Goal: Information Seeking & Learning: Find specific page/section

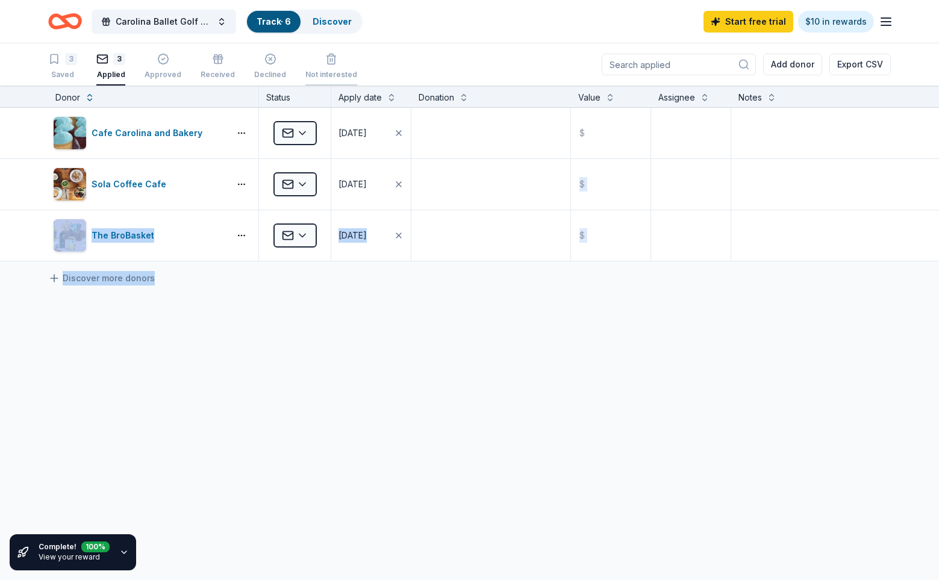
click at [370, 70] on div "Carolina Ballet Golf Classic Track · 6 Discover Start free trial $10 in rewards…" at bounding box center [469, 290] width 939 height 581
click at [511, 405] on div "Cafe Carolina and Bakery Applied [DATE] $ Sola Coffee Cafe Applied [DATE] $ The…" at bounding box center [469, 298] width 939 height 380
click at [172, 25] on span "Carolina Ballet Golf Classic" at bounding box center [164, 21] width 96 height 14
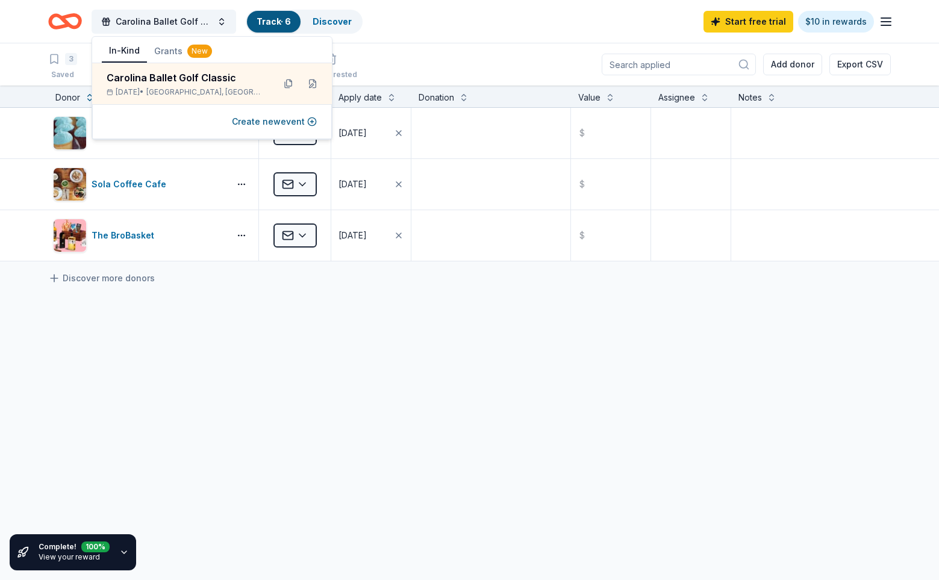
click at [457, 28] on div "Carolina Ballet Golf Classic Track · 6 Discover Start free trial $10 in rewards" at bounding box center [469, 21] width 843 height 28
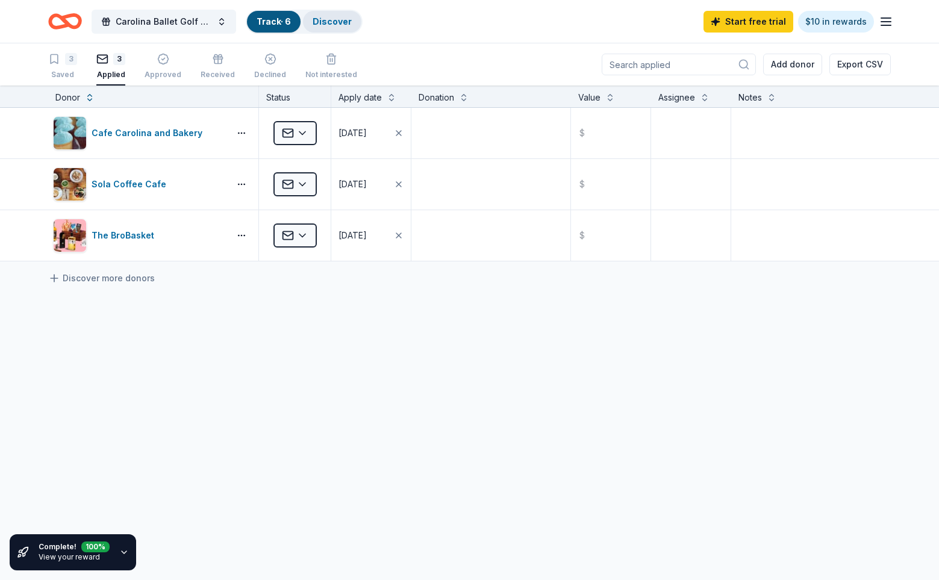
click at [331, 19] on link "Discover" at bounding box center [332, 21] width 39 height 10
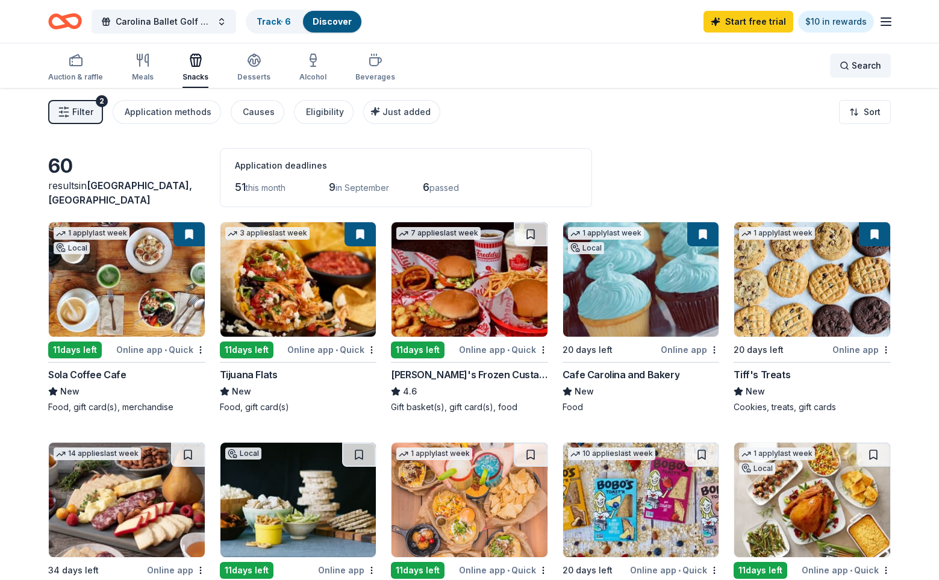
click at [869, 64] on span "Search" at bounding box center [867, 65] width 30 height 14
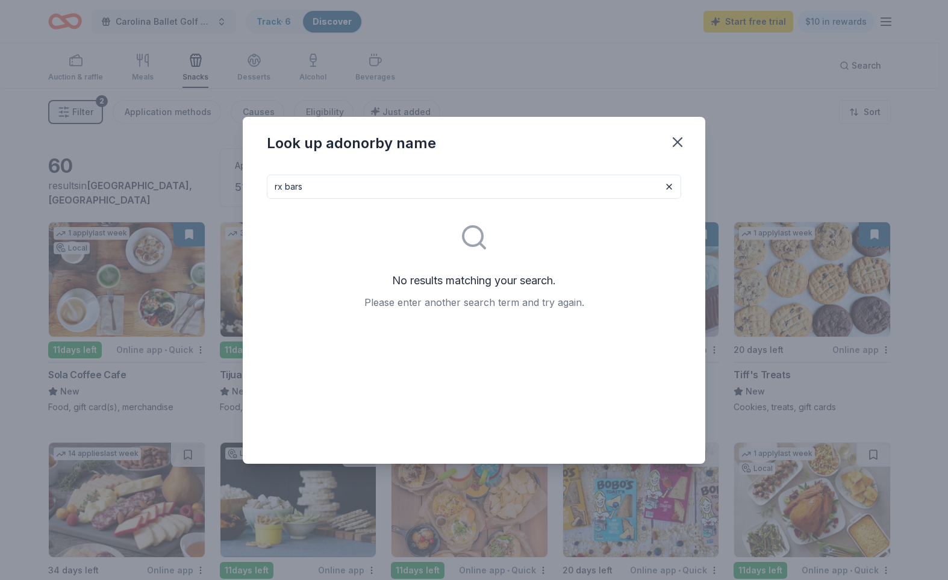
drag, startPoint x: 316, startPoint y: 189, endPoint x: 281, endPoint y: 191, distance: 35.0
click at [281, 191] on input "rx bars" at bounding box center [474, 187] width 414 height 24
click at [328, 182] on input "rxbar" at bounding box center [474, 187] width 414 height 24
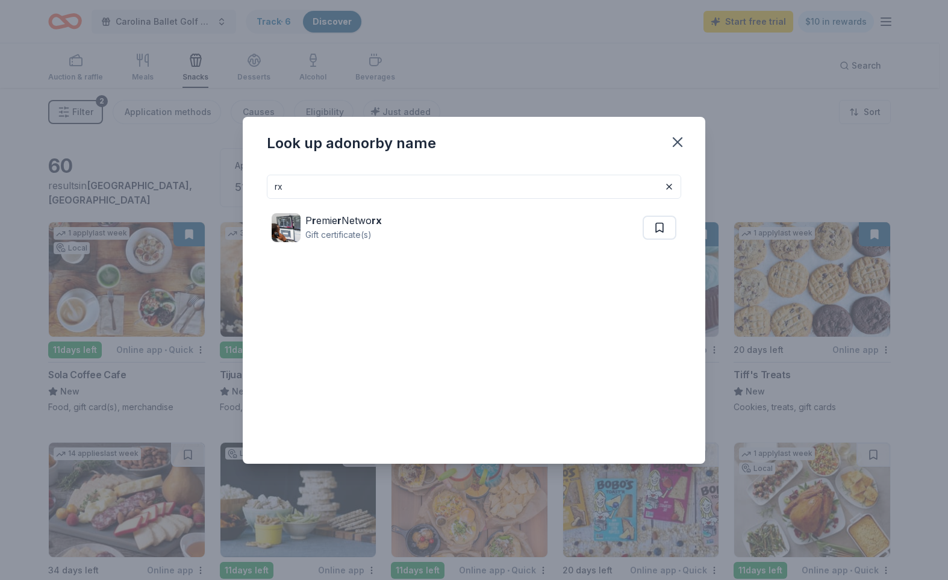
drag, startPoint x: 293, startPoint y: 191, endPoint x: 251, endPoint y: 192, distance: 42.2
click at [251, 192] on div "rx P r emie r Netwo rx Gift certificate(s)" at bounding box center [474, 314] width 463 height 299
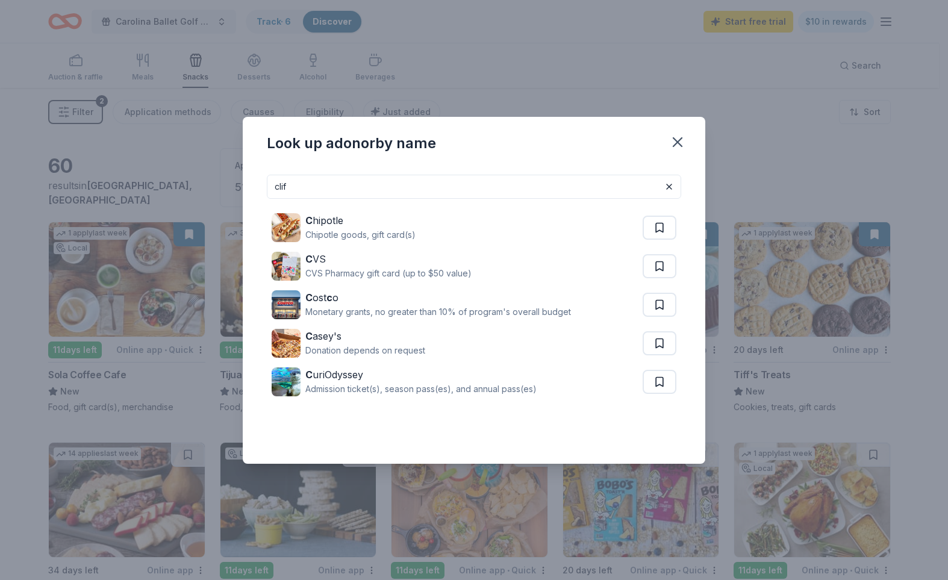
type input "clif"
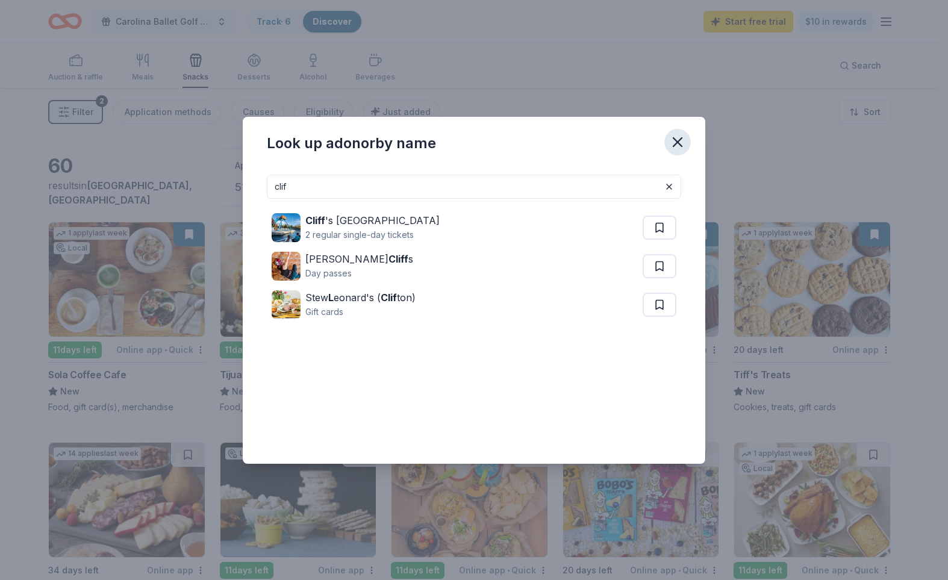
click at [675, 144] on icon "button" at bounding box center [677, 142] width 8 height 8
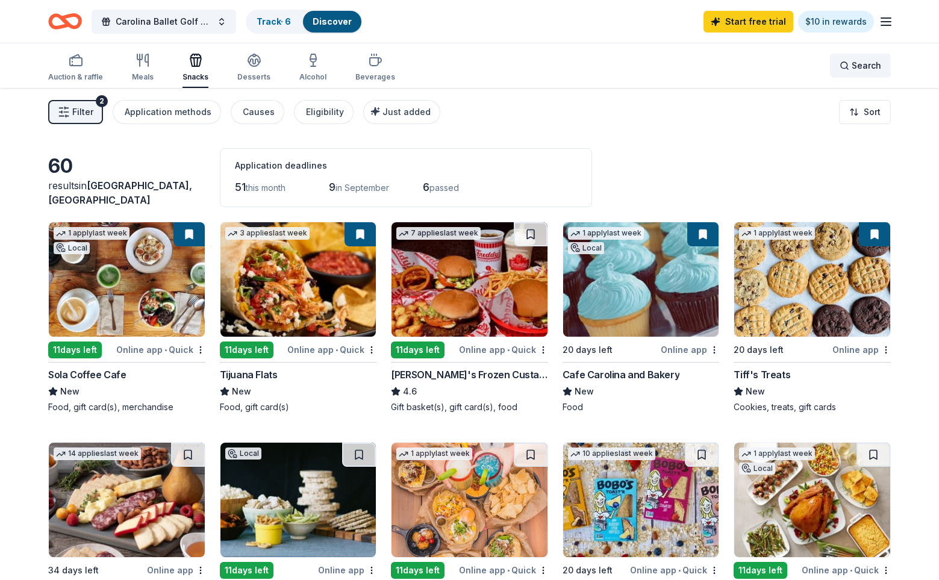
click at [873, 66] on span "Search" at bounding box center [867, 65] width 30 height 14
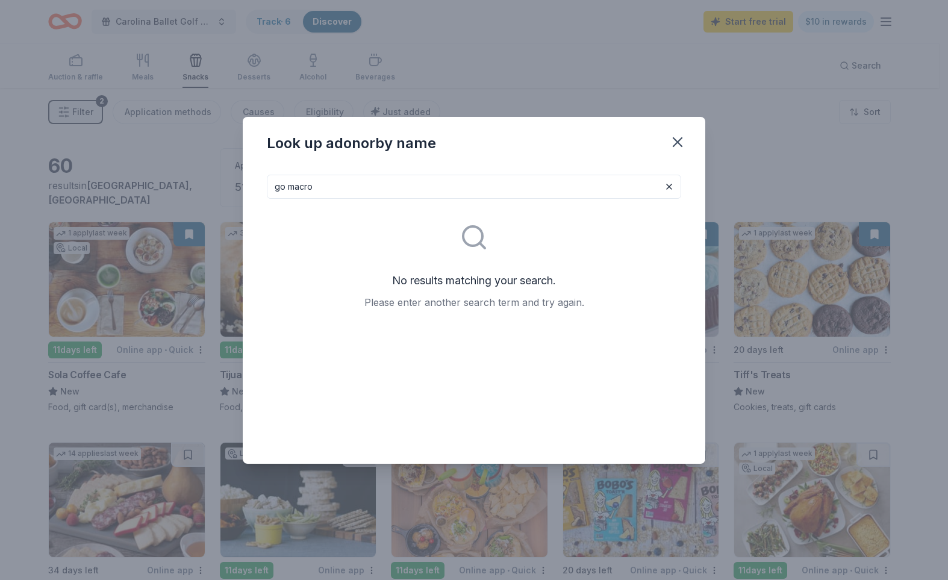
type input "go macro"
drag, startPoint x: 678, startPoint y: 128, endPoint x: 681, endPoint y: 143, distance: 16.1
click at [677, 139] on div "Look up a donor by name" at bounding box center [474, 141] width 463 height 48
click at [682, 143] on icon "button" at bounding box center [677, 142] width 17 height 17
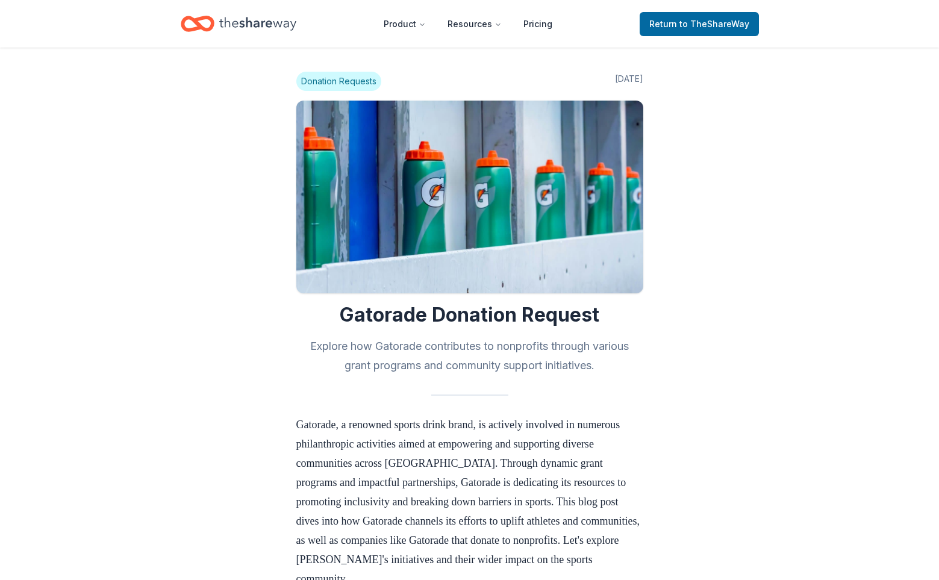
scroll to position [241, 0]
